Goal: Task Accomplishment & Management: Manage account settings

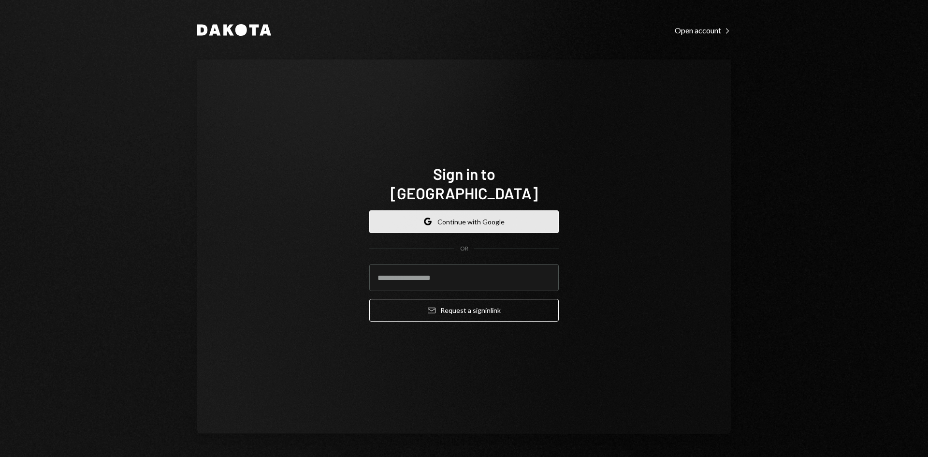
click at [474, 210] on button "Google Continue with Google" at bounding box center [463, 221] width 189 height 23
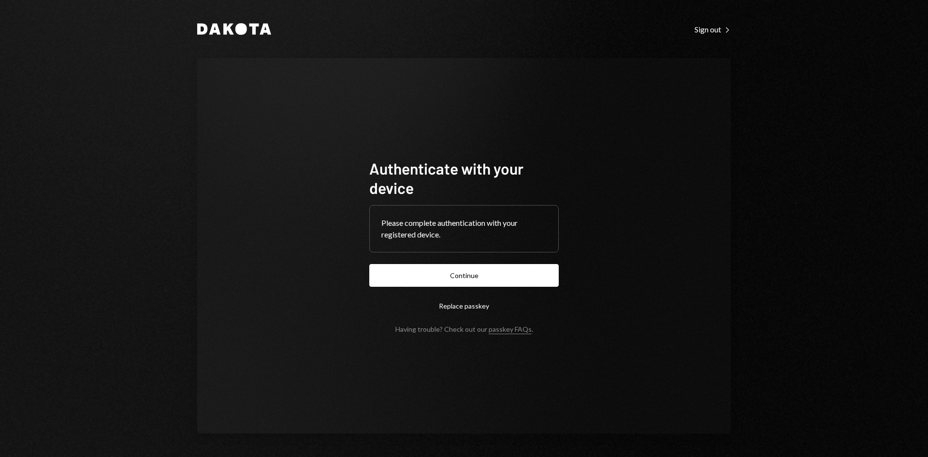
click at [456, 101] on div "Authenticate with your device Please complete authentication with your register…" at bounding box center [463, 245] width 533 height 375
